Goal: Information Seeking & Learning: Learn about a topic

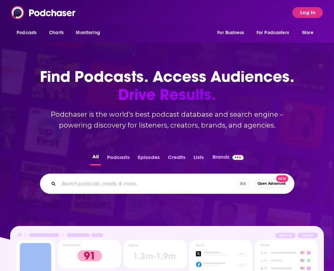
click at [305, 19] on div "Podcasts Charts Monitoring For Business For Podcasters More Log In" at bounding box center [167, 12] width 334 height 25
click at [307, 15] on button "Log In" at bounding box center [307, 12] width 30 height 11
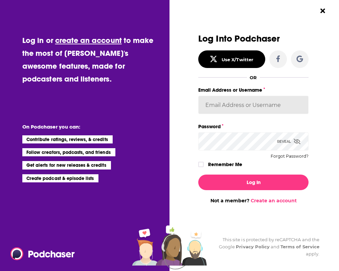
click at [267, 99] on input "Email Address or Username" at bounding box center [253, 105] width 110 height 18
click at [232, 109] on input "Email Address or Username" at bounding box center [253, 105] width 110 height 18
click at [256, 101] on input "Email Address or Username" at bounding box center [253, 105] width 110 height 18
type input "[PERSON_NAME][EMAIL_ADDRESS][DOMAIN_NAME]"
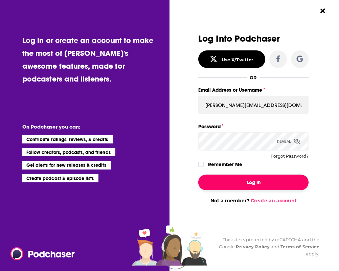
click at [241, 177] on button "Log In" at bounding box center [253, 182] width 110 height 16
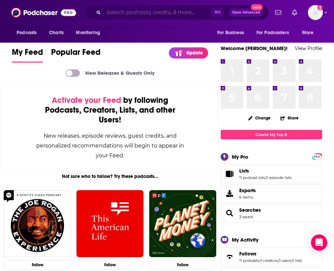
click at [158, 15] on input "Search podcasts, credits, & more..." at bounding box center [156, 12] width 107 height 11
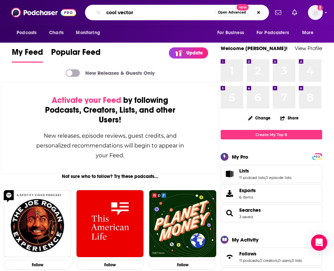
type input "cool vector"
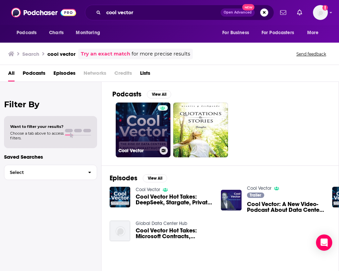
click at [149, 139] on link "Cool Vector" at bounding box center [143, 129] width 55 height 55
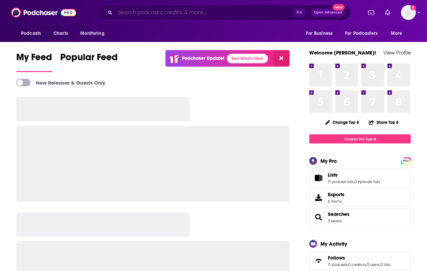
click at [164, 15] on input "Search podcasts, credits, & more..." at bounding box center [204, 12] width 178 height 11
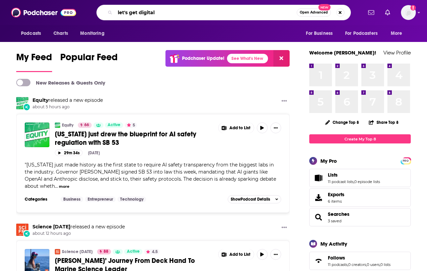
type input "let's get digital"
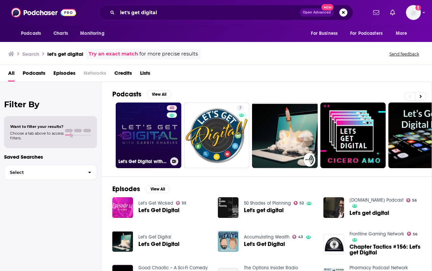
click at [143, 135] on link "40 Let's Get Digital with Carrie Charles" at bounding box center [149, 135] width 66 height 66
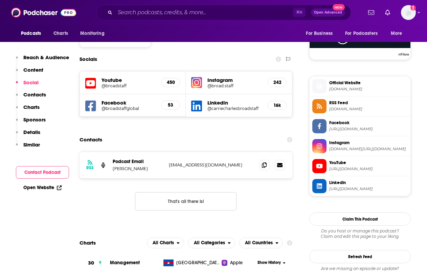
scroll to position [560, 0]
